Goal: Task Accomplishment & Management: Use online tool/utility

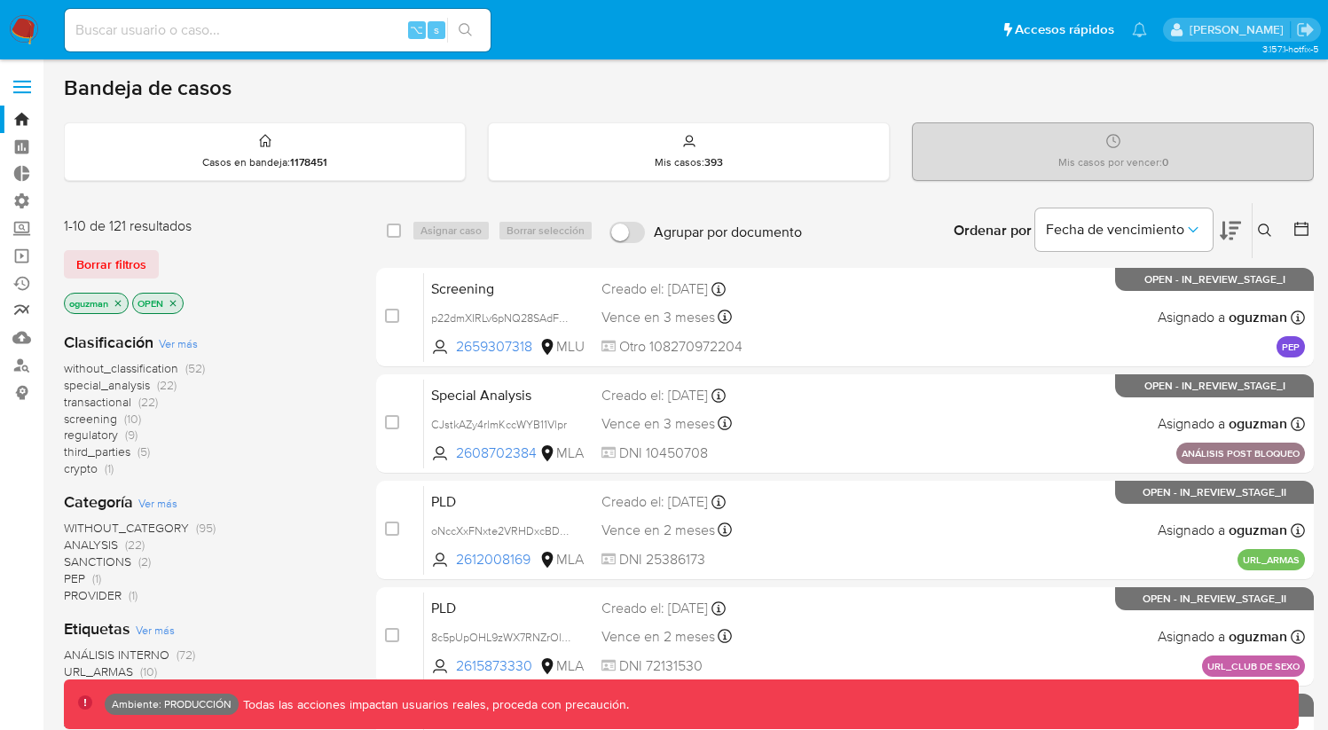
click at [21, 306] on link "Reportes" at bounding box center [105, 310] width 211 height 27
click at [22, 306] on link "Reportes" at bounding box center [105, 310] width 211 height 27
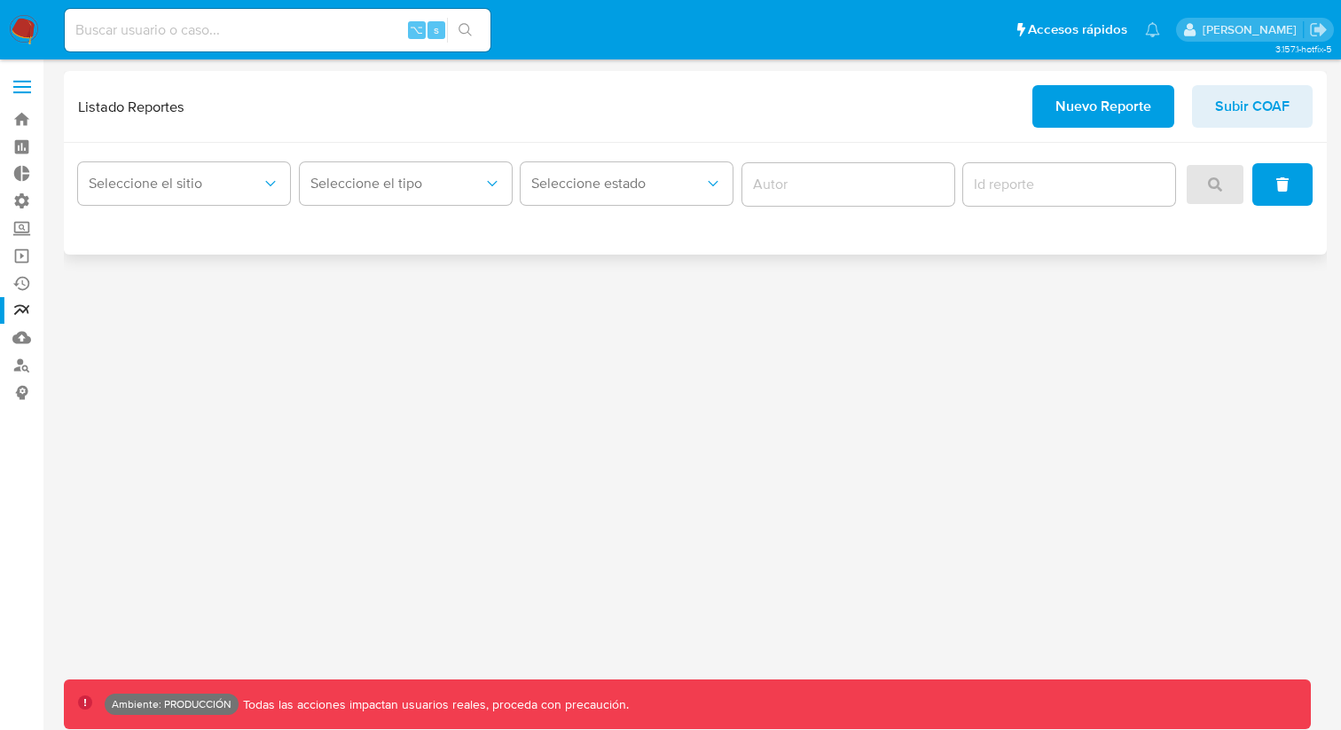
click at [1132, 106] on span "Nuevo Reporte" at bounding box center [1104, 106] width 96 height 39
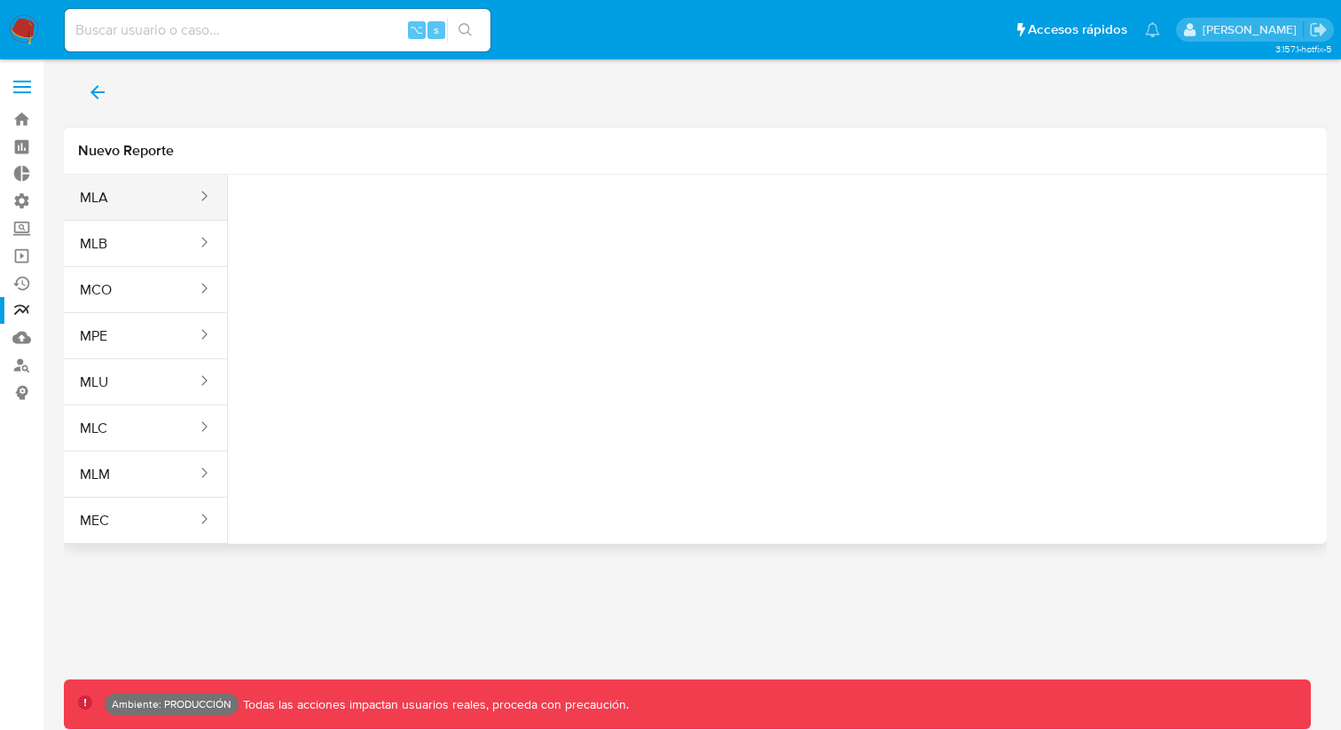
click at [174, 206] on button "MLA" at bounding box center [131, 198] width 135 height 43
click at [317, 225] on span "Seleccione una opcion" at bounding box center [331, 222] width 156 height 18
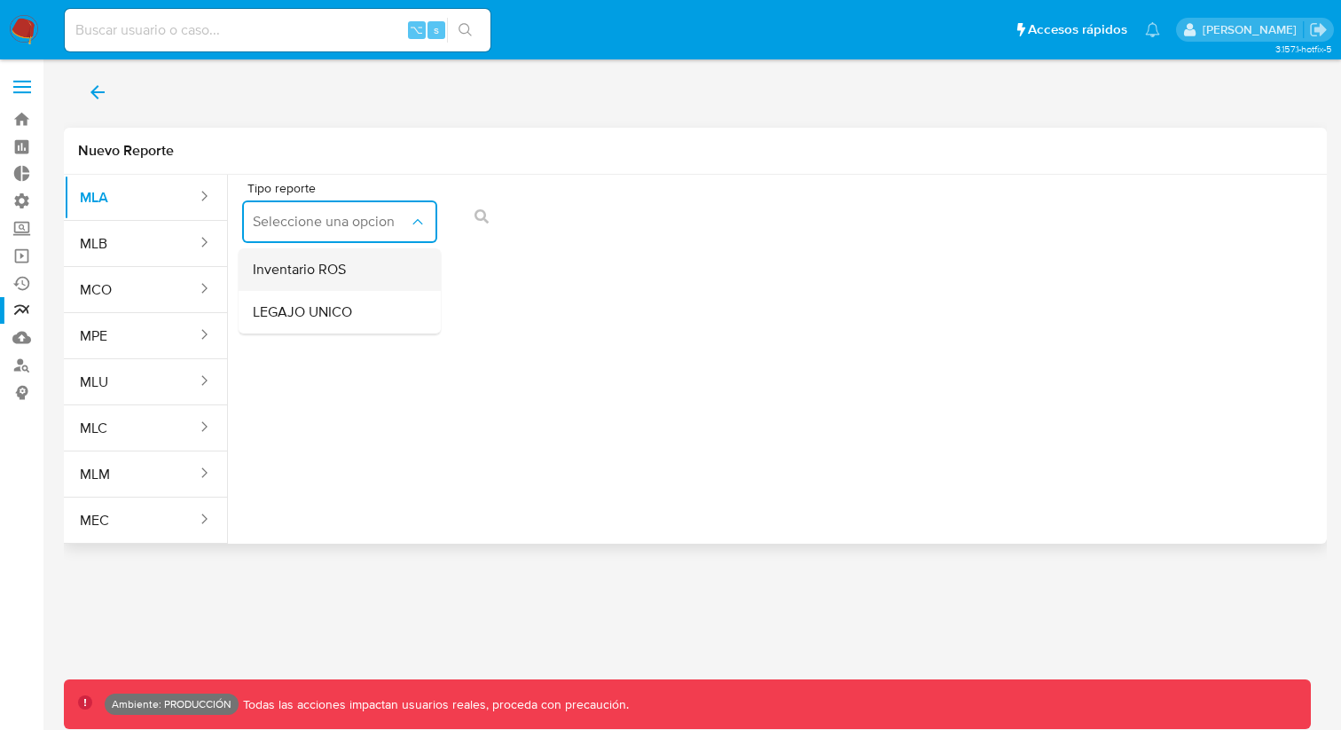
click at [351, 265] on div "Inventario ROS" at bounding box center [334, 269] width 163 height 43
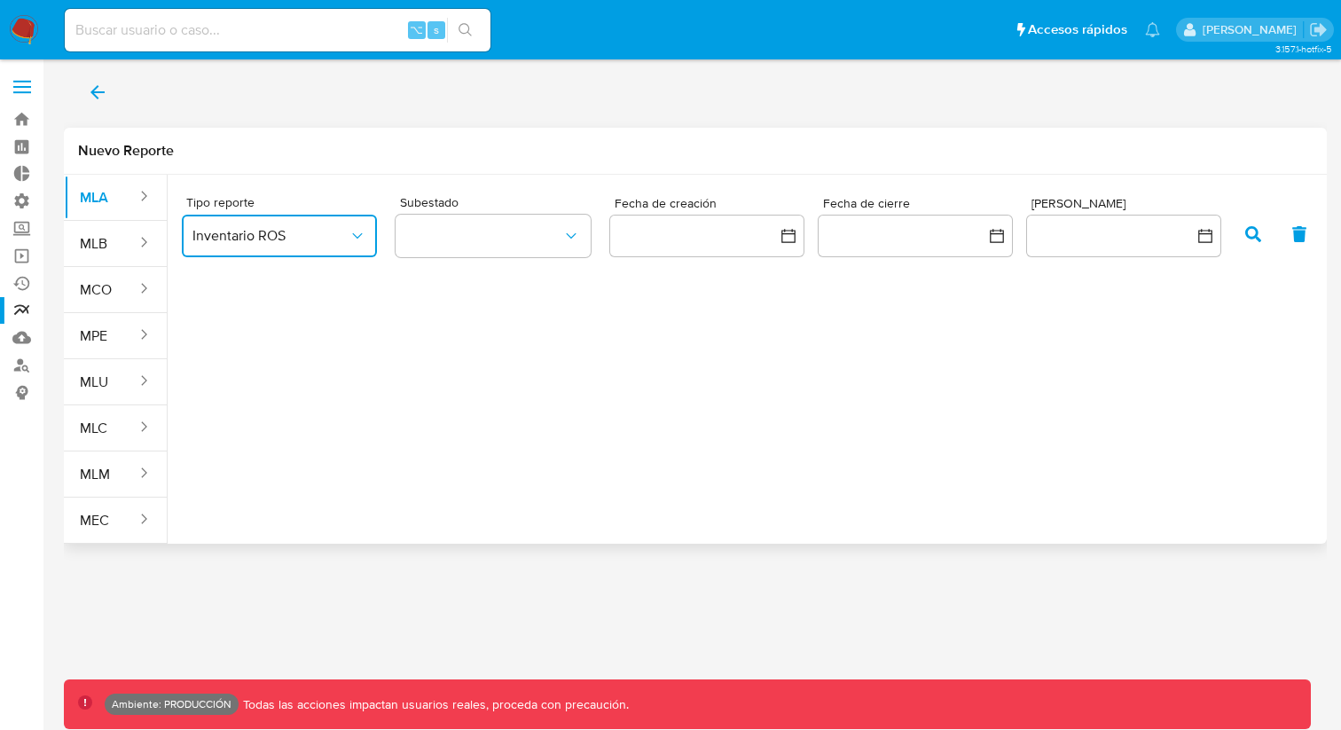
click at [329, 242] on span "Inventario ROS" at bounding box center [270, 236] width 156 height 18
click at [254, 327] on span "LEGAJO UNICO" at bounding box center [241, 327] width 99 height 18
click at [254, 327] on div "Tipo reporte Inventario ROS Inventario ROS LEGAJO UNICO Subestado Fecha de crea…" at bounding box center [755, 352] width 1174 height 355
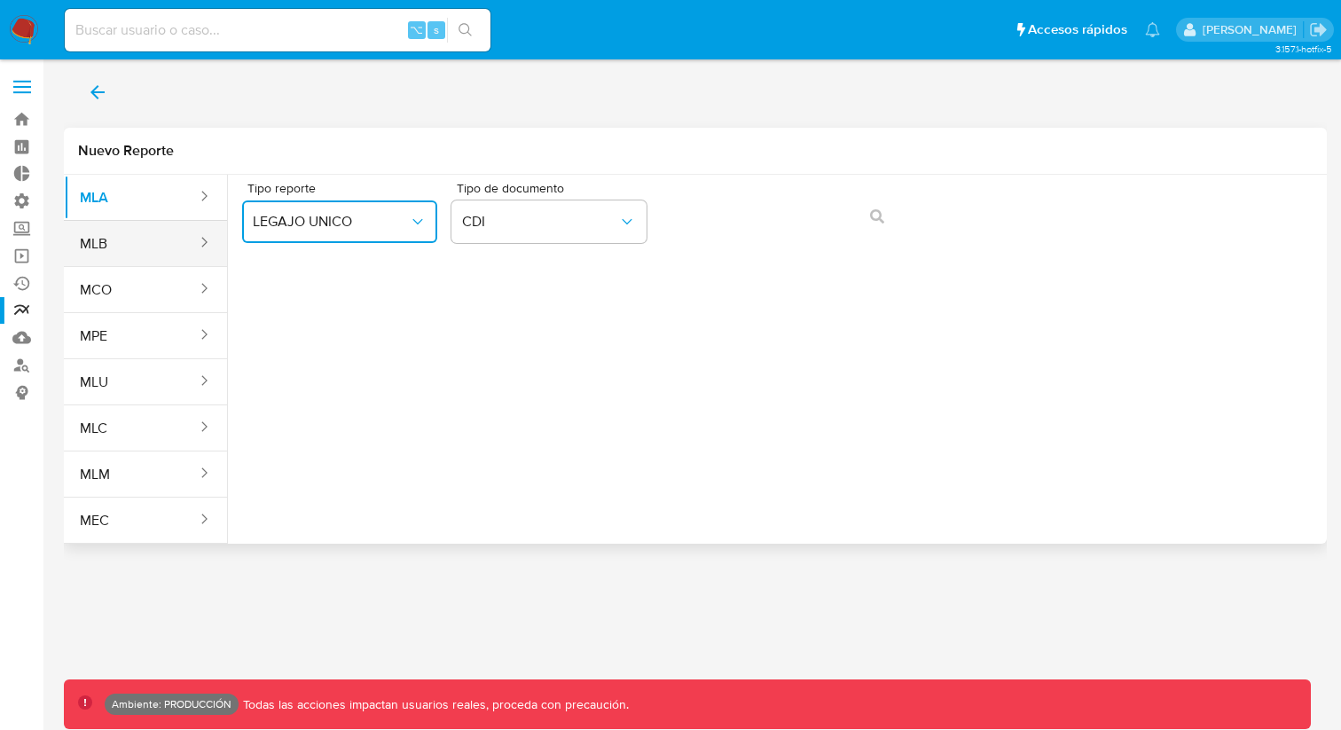
click at [169, 252] on button "MLB" at bounding box center [131, 244] width 135 height 43
drag, startPoint x: 334, startPoint y: 232, endPoint x: 357, endPoint y: 235, distance: 23.3
click at [335, 231] on button "Seleccione una opcion" at bounding box center [339, 221] width 195 height 43
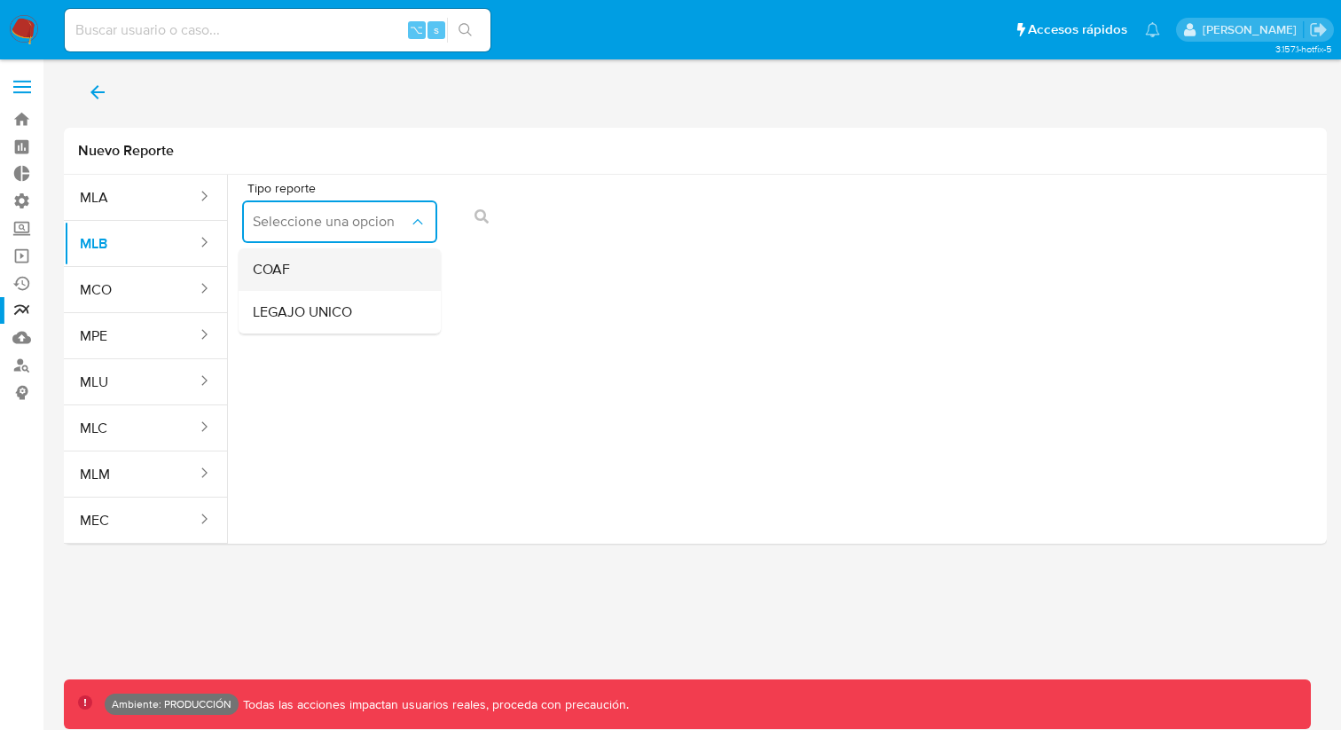
click at [368, 270] on div "COAF" at bounding box center [334, 269] width 163 height 43
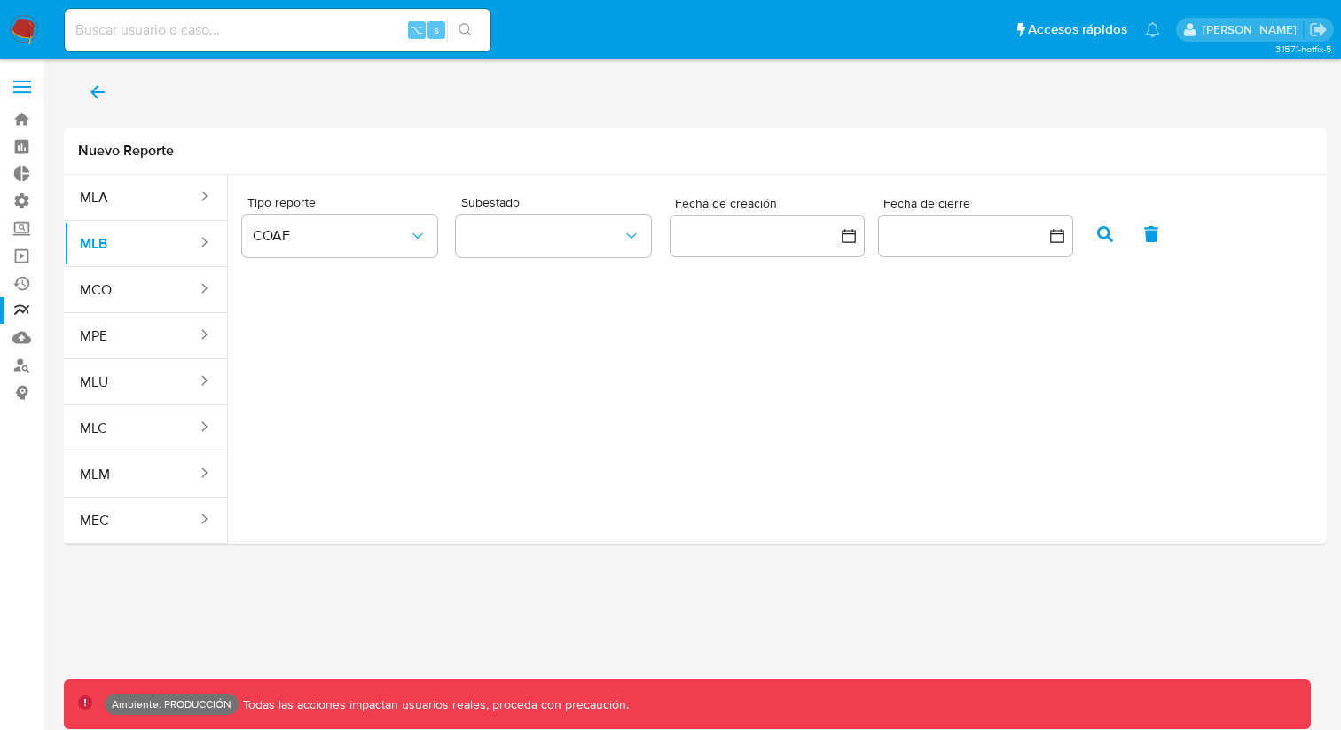
click at [511, 276] on div "Tipo reporte COAF Subestado Fecha de creación Fecha de cierre" at bounding box center [777, 230] width 1071 height 96
click at [108, 90] on button "back" at bounding box center [97, 92] width 67 height 43
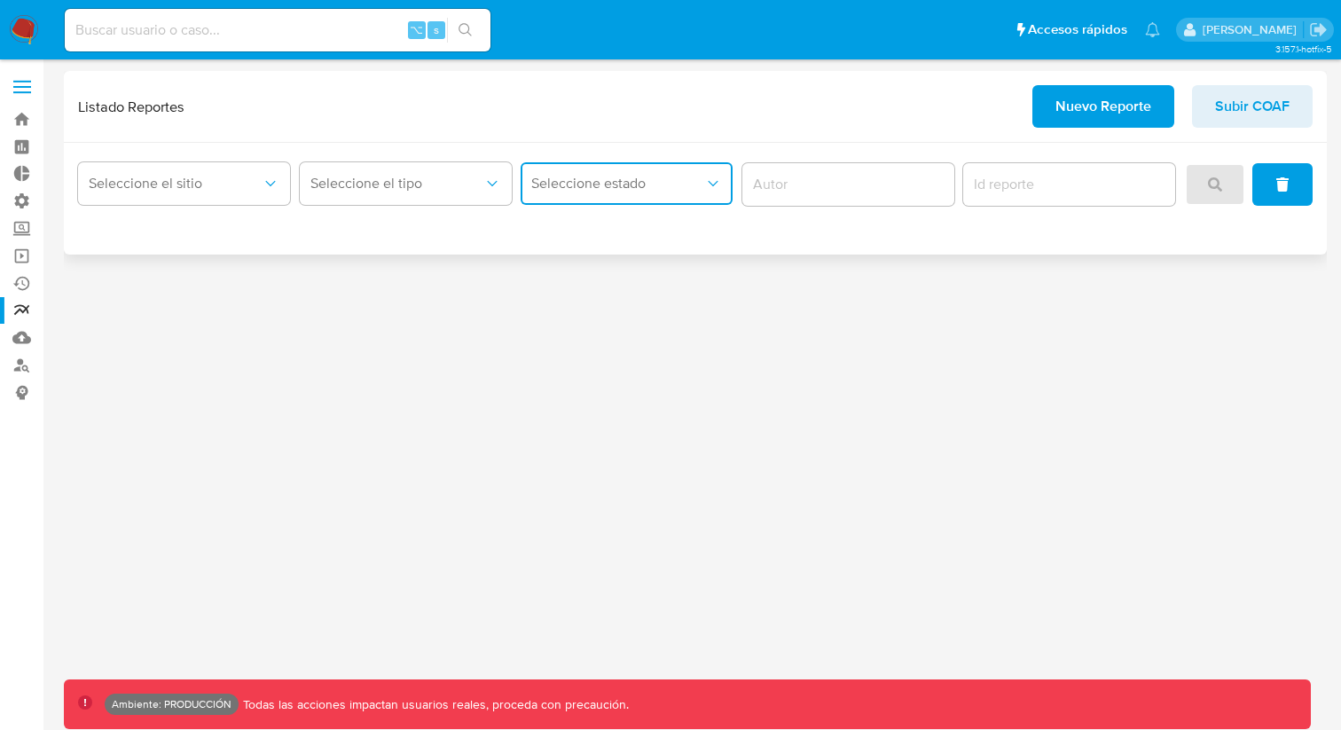
click at [675, 185] on span "Seleccione estado" at bounding box center [617, 184] width 173 height 18
drag, startPoint x: 675, startPoint y: 185, endPoint x: 468, endPoint y: 196, distance: 206.9
click at [671, 186] on span "Seleccione estado" at bounding box center [617, 184] width 173 height 18
drag, startPoint x: 370, startPoint y: 196, endPoint x: 247, endPoint y: 197, distance: 122.4
click at [370, 196] on button "Seleccione el tipo" at bounding box center [406, 183] width 212 height 43
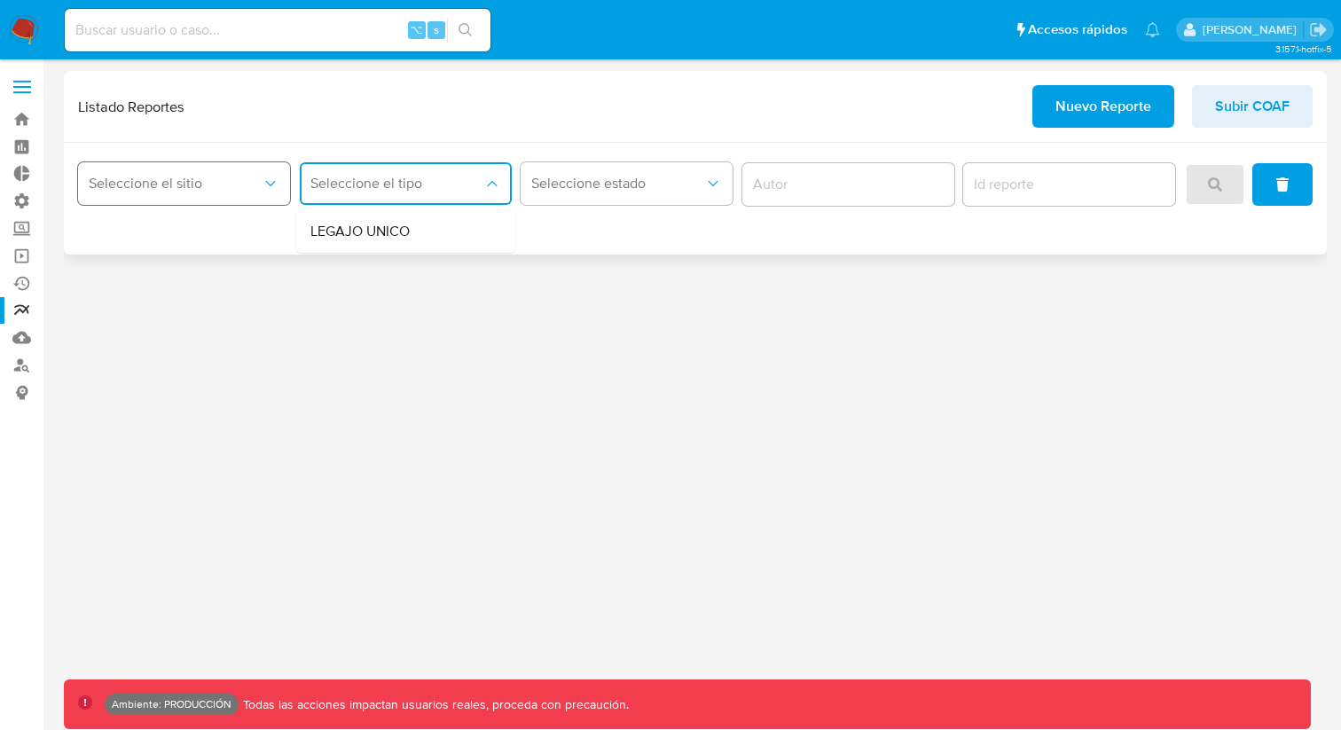
click at [184, 195] on button "Seleccione el sitio" at bounding box center [184, 183] width 212 height 43
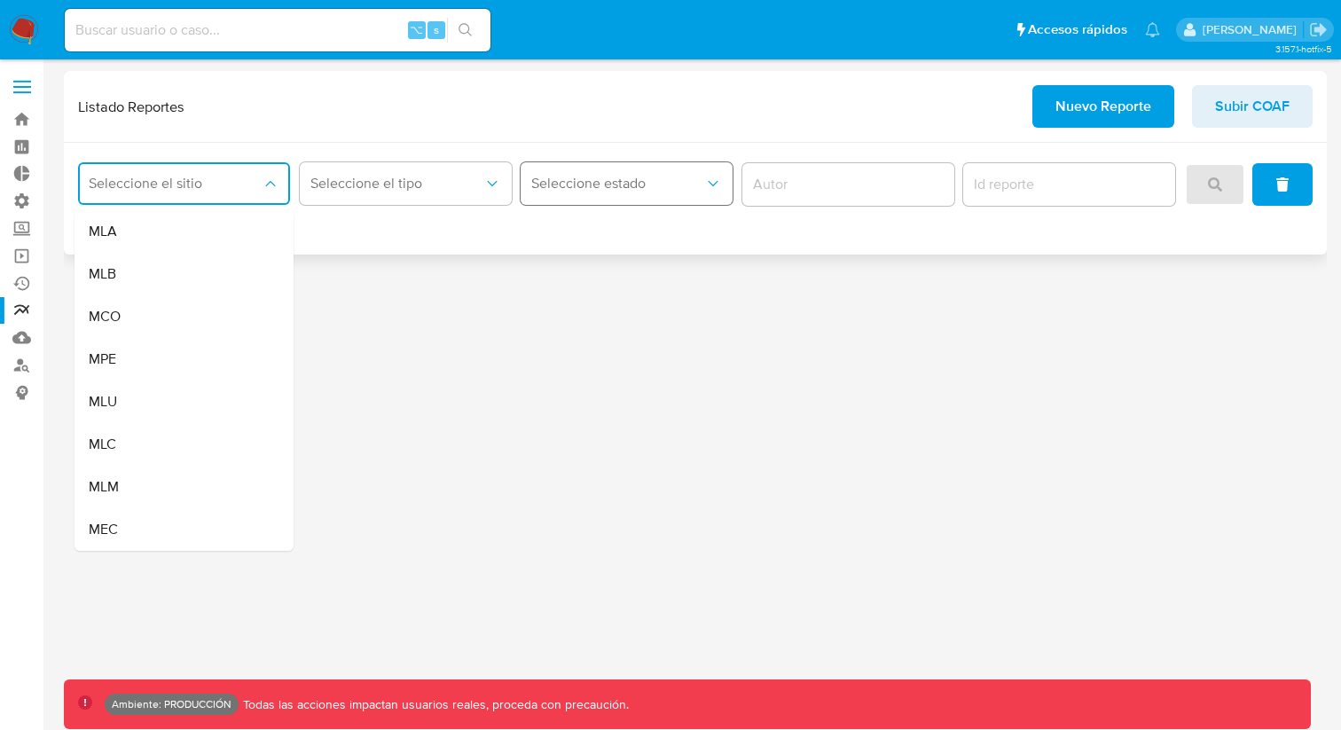
click at [642, 165] on button "Seleccione estado" at bounding box center [627, 183] width 212 height 43
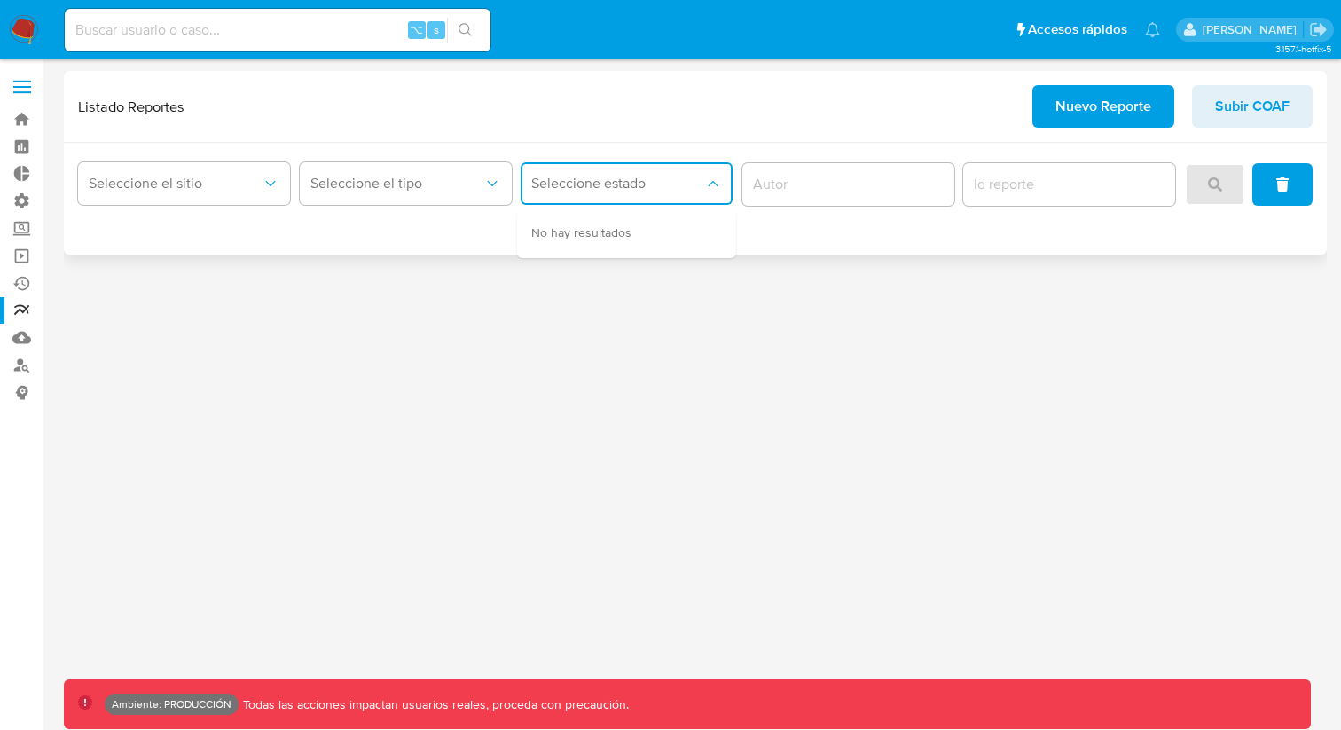
click at [655, 175] on span "Seleccione estado" at bounding box center [617, 184] width 173 height 18
drag, startPoint x: 720, startPoint y: 180, endPoint x: 882, endPoint y: 181, distance: 161.4
click at [728, 182] on button "Seleccione estado" at bounding box center [627, 183] width 212 height 43
click at [1123, 189] on input "report-id" at bounding box center [1069, 184] width 212 height 23
click at [1071, 188] on input "report-id" at bounding box center [1069, 184] width 212 height 23
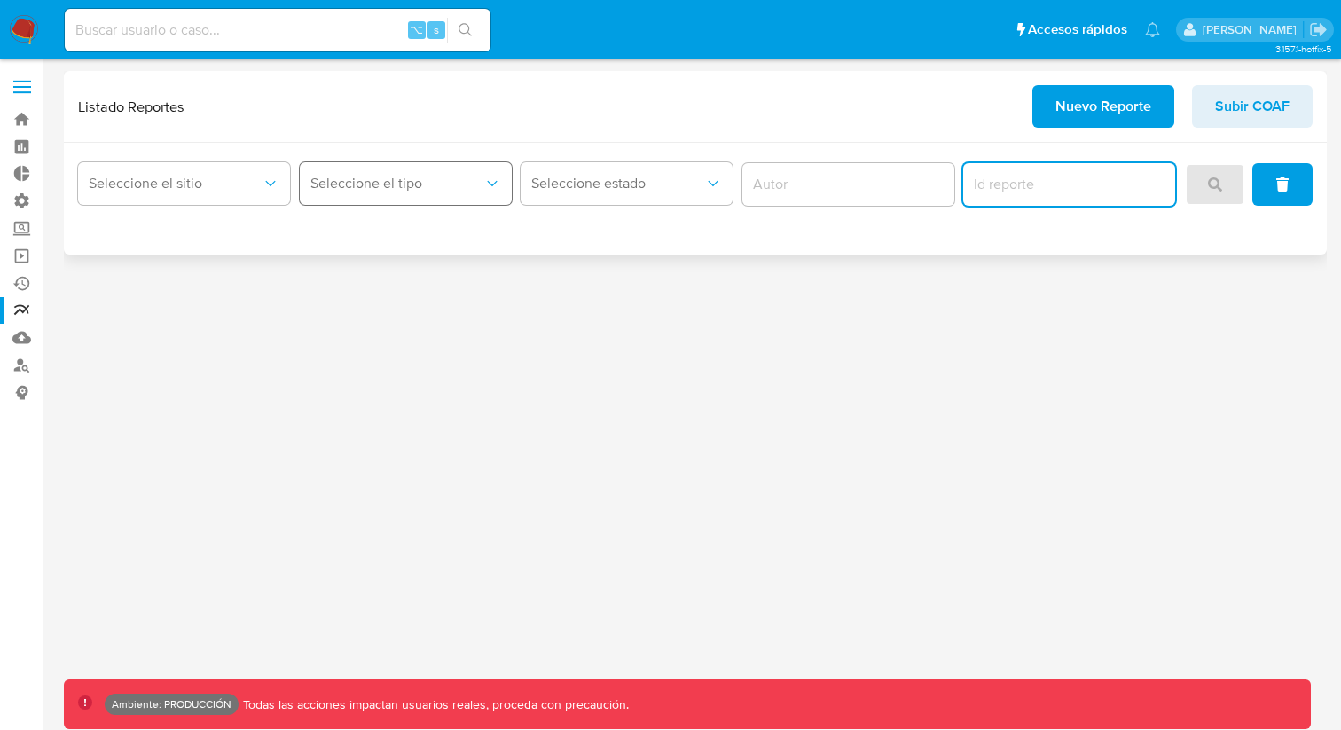
click at [426, 189] on span "Seleccione el tipo" at bounding box center [396, 184] width 173 height 18
click at [427, 188] on span "Seleccione el tipo" at bounding box center [396, 184] width 173 height 18
click at [287, 185] on button "Seleccione el sitio" at bounding box center [184, 183] width 212 height 43
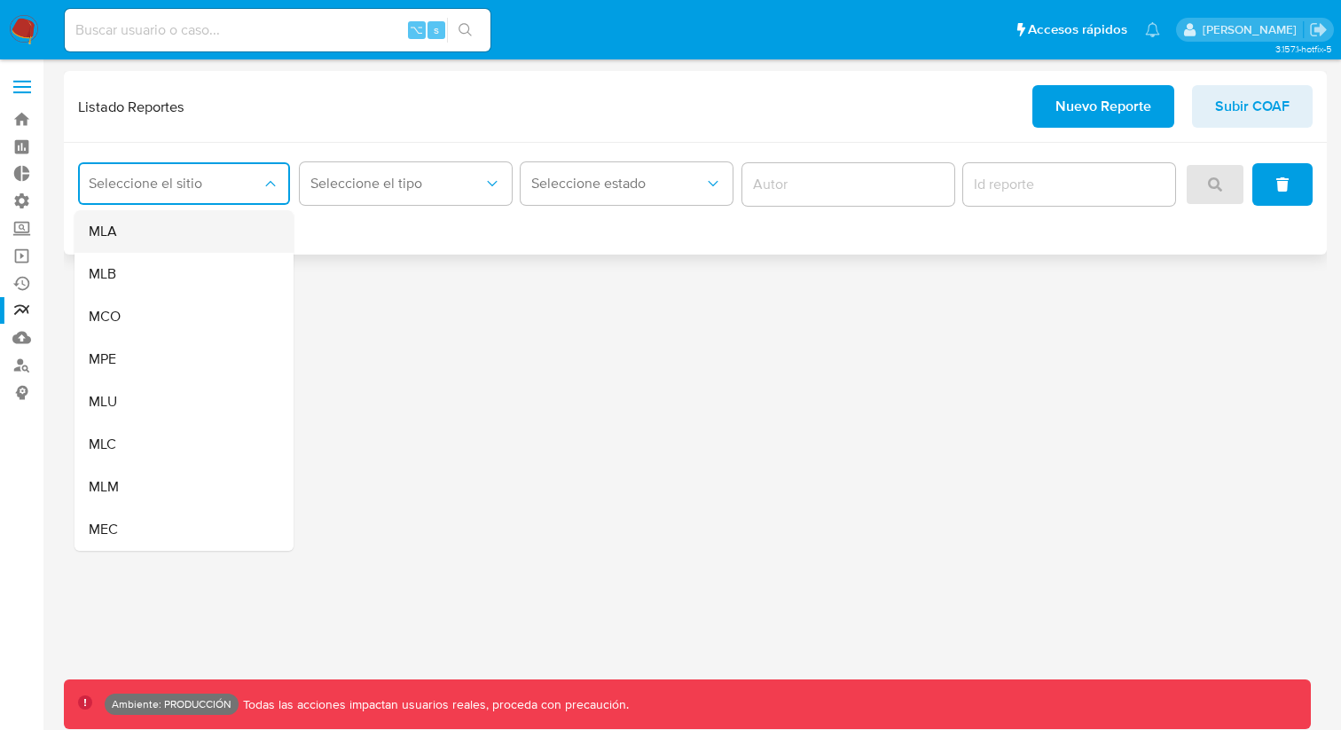
click at [223, 231] on div "MLA" at bounding box center [179, 231] width 180 height 43
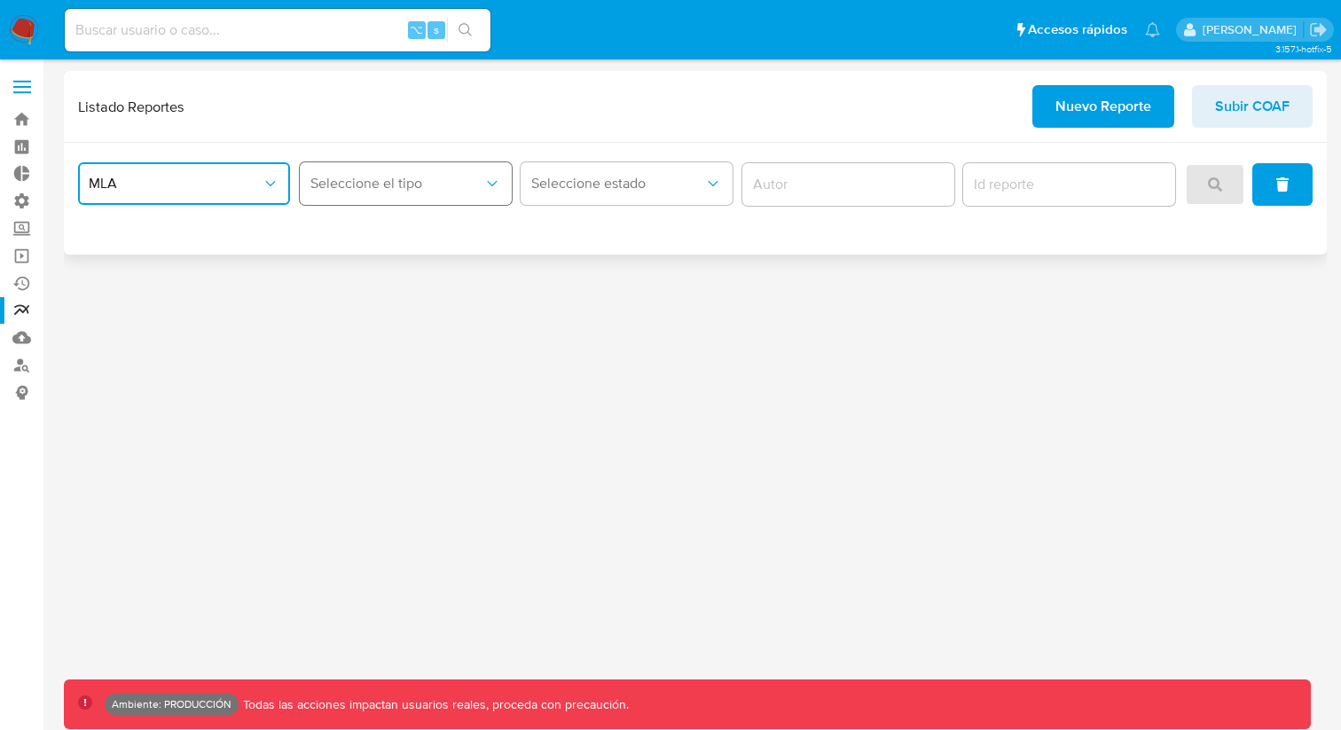
click at [405, 190] on span "Seleccione el tipo" at bounding box center [396, 184] width 173 height 18
click at [392, 265] on span "LEGAJO UNICO" at bounding box center [359, 274] width 99 height 18
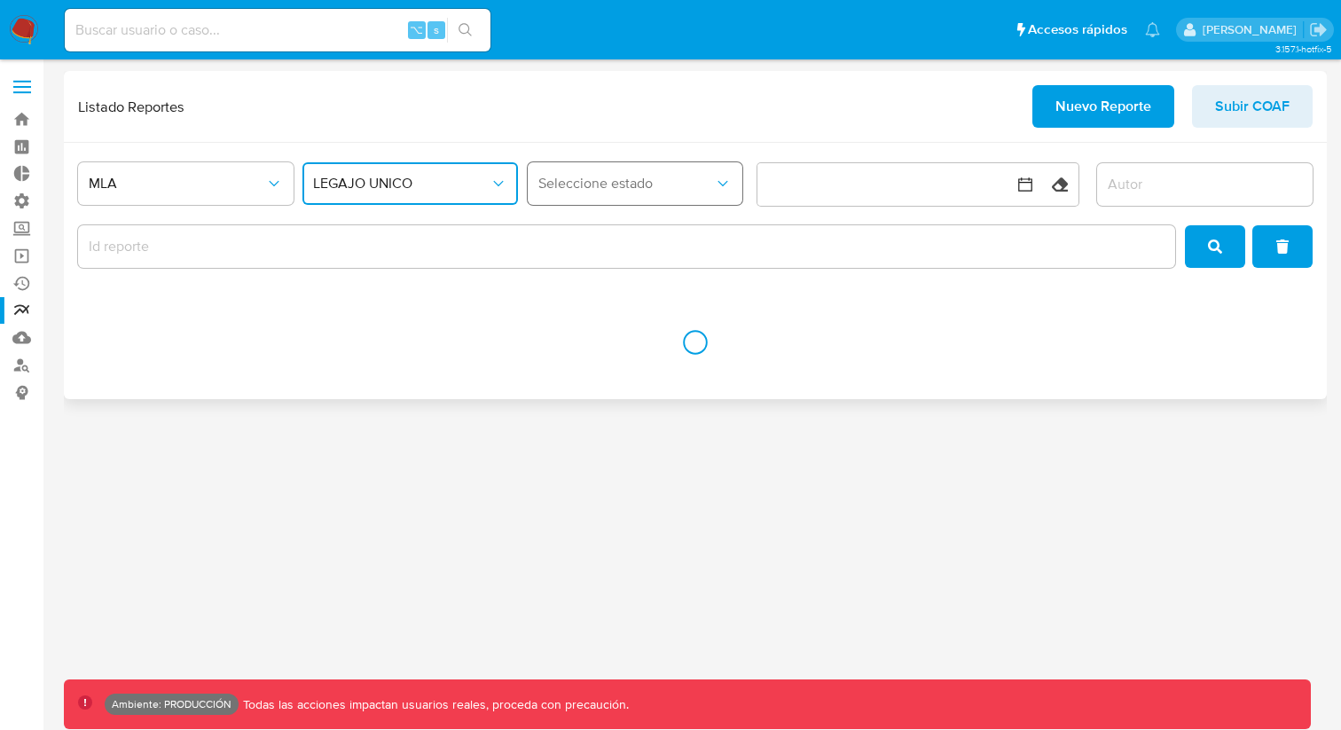
click at [551, 200] on button "Seleccione estado" at bounding box center [636, 183] width 216 height 43
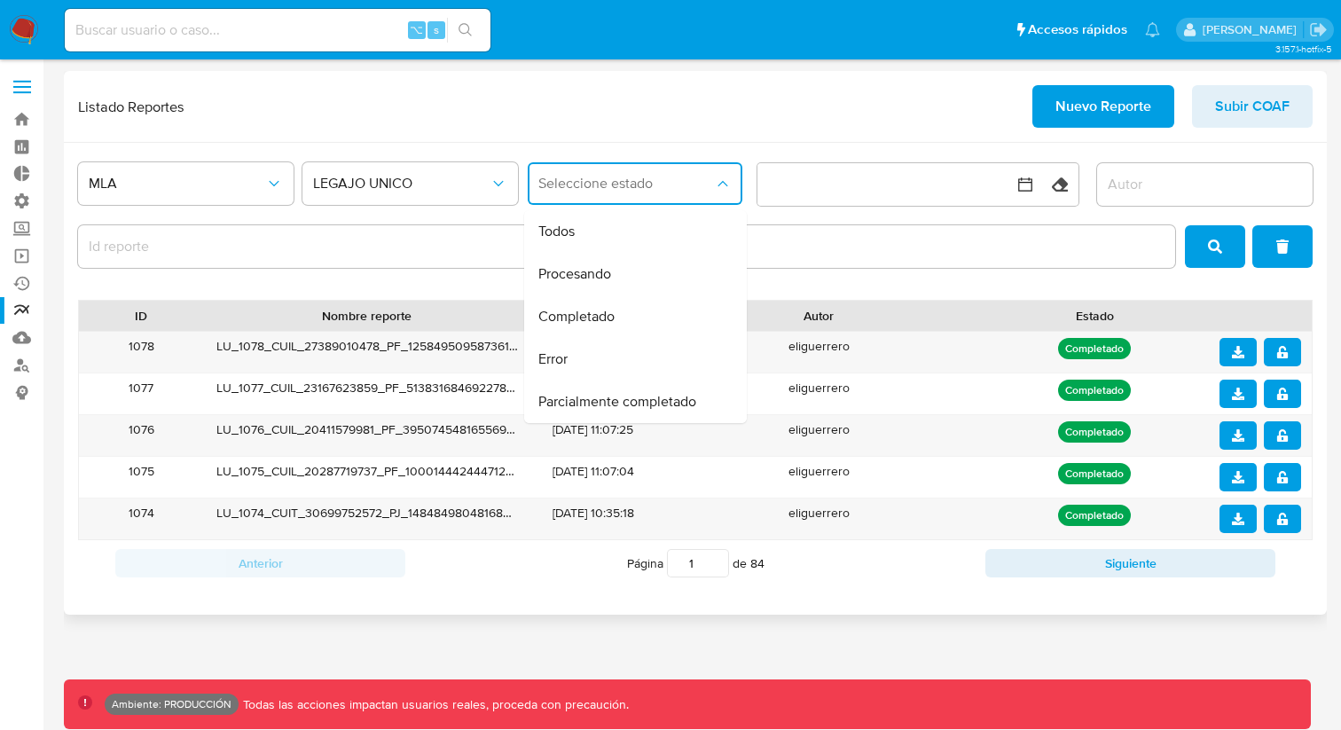
click at [559, 153] on div "MLA LEGAJO UNICO Seleccione estado Todos Procesando Completado Error Parcialmen…" at bounding box center [695, 379] width 1263 height 472
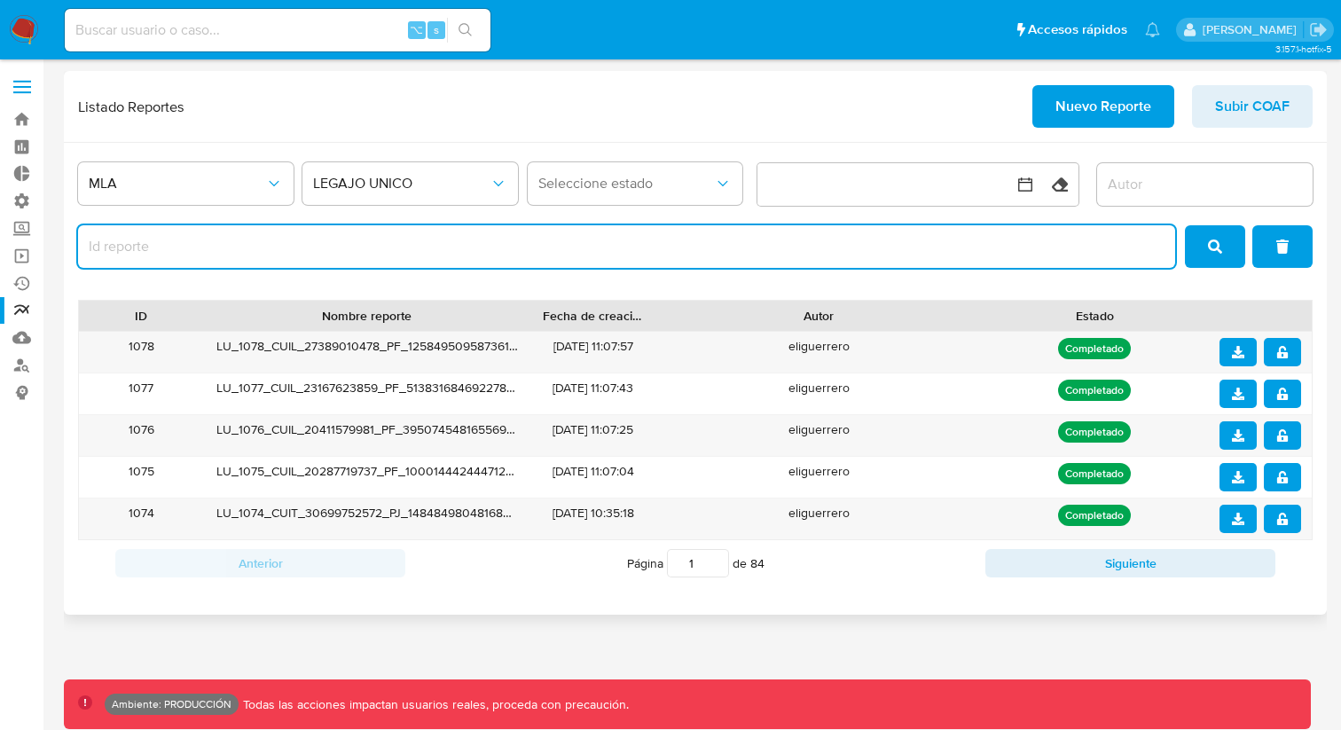
click at [462, 240] on input "report-id" at bounding box center [626, 246] width 1097 height 23
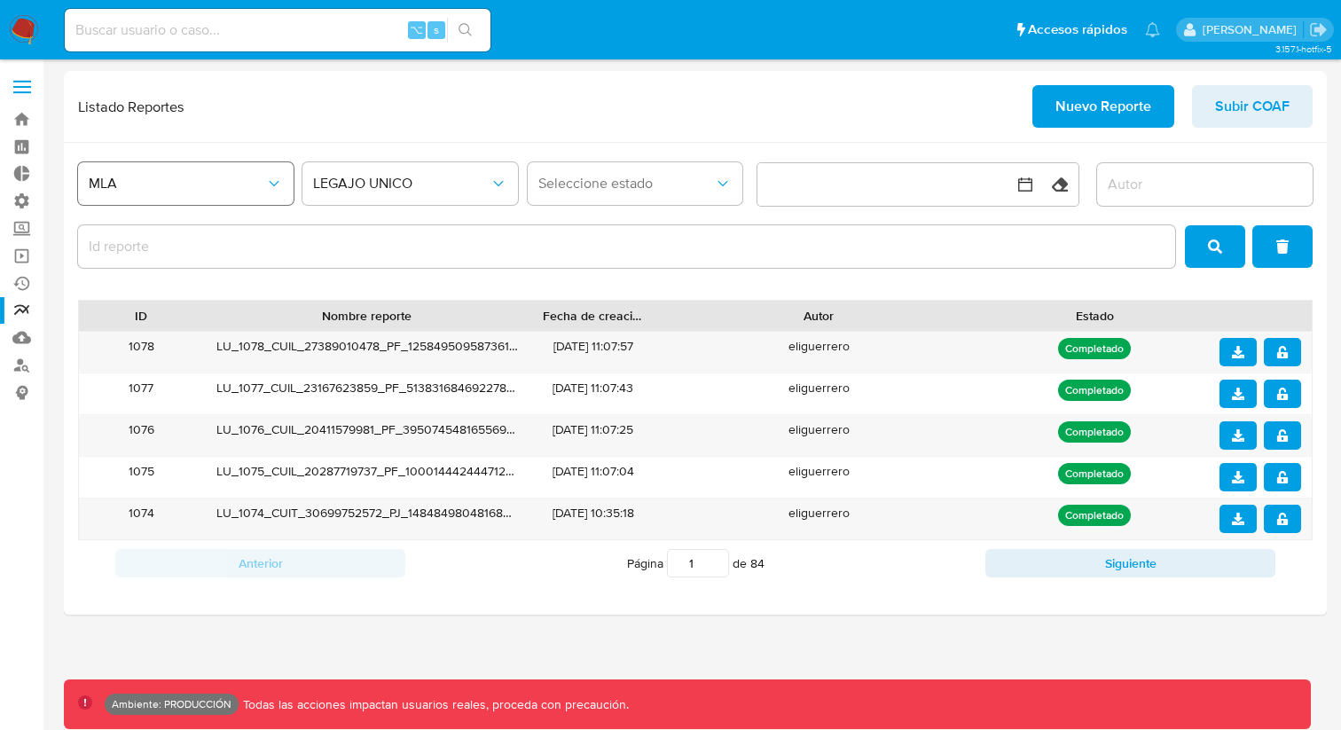
click at [275, 182] on icon "site_id" at bounding box center [274, 184] width 18 height 18
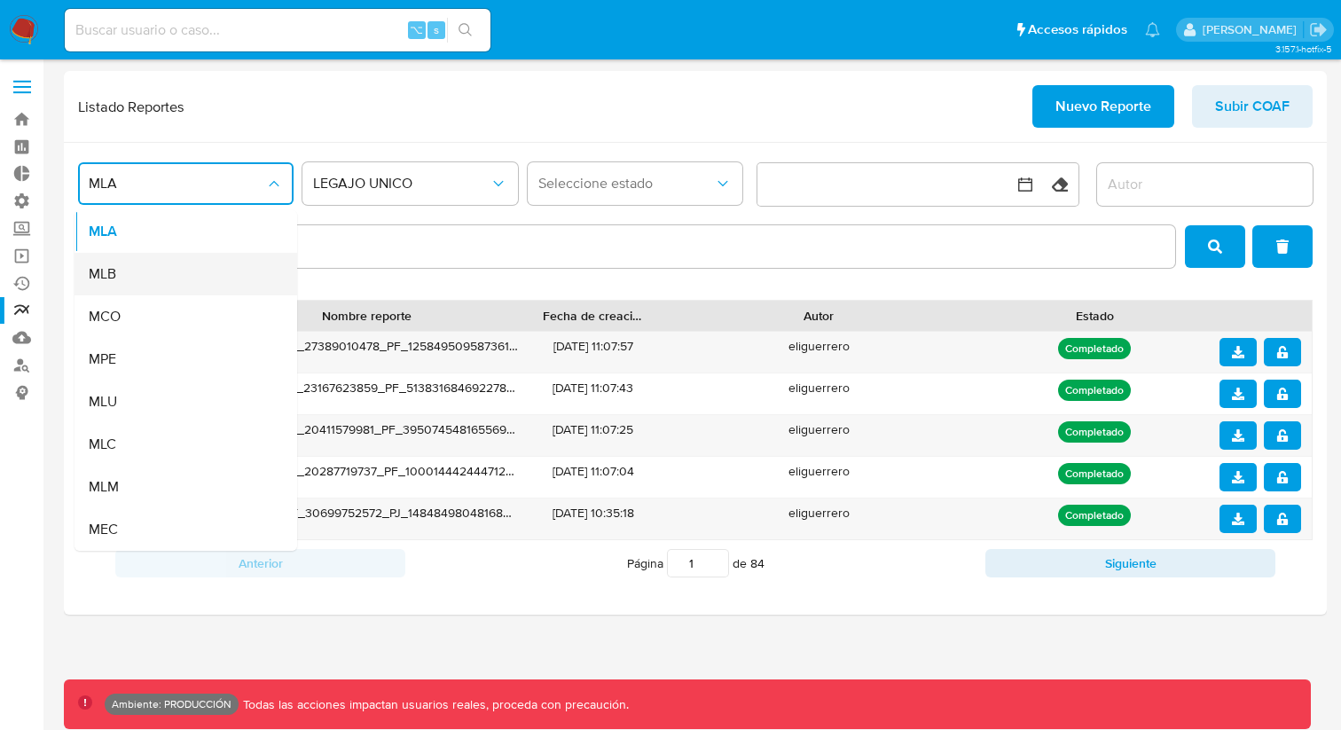
click at [220, 283] on div "MLB" at bounding box center [181, 274] width 184 height 43
